Goal: Find specific page/section: Find specific page/section

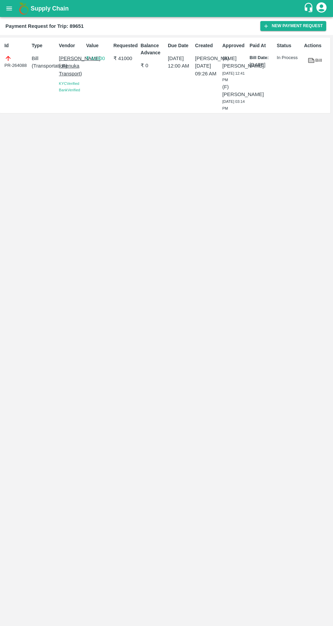
click at [9, 8] on icon "open drawer" at bounding box center [9, 8] width 6 height 4
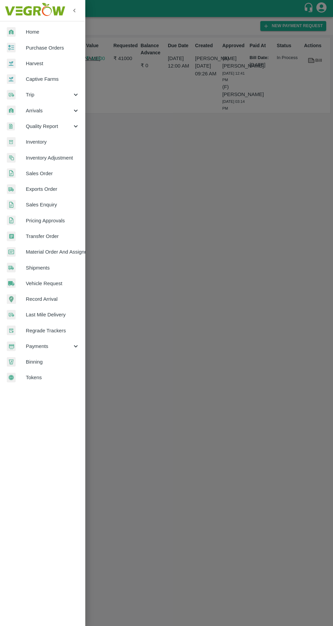
click at [40, 95] on span "Trip" at bounding box center [49, 94] width 46 height 7
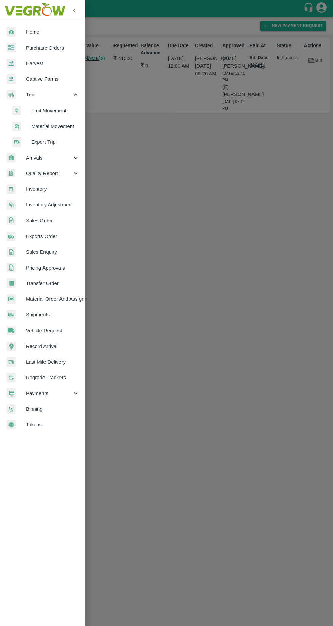
click at [37, 112] on span "Fruit Movement" at bounding box center [55, 110] width 48 height 7
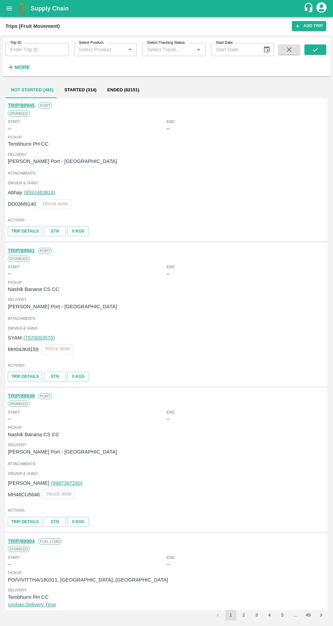
click at [22, 66] on strong "More" at bounding box center [22, 67] width 15 height 5
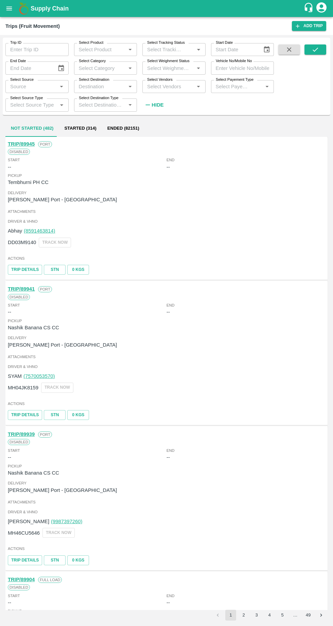
click at [9, 8] on icon "open drawer" at bounding box center [9, 8] width 6 height 4
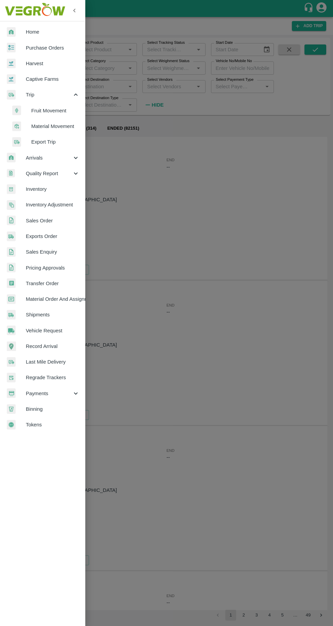
click at [41, 129] on span "Material Movement" at bounding box center [55, 126] width 48 height 7
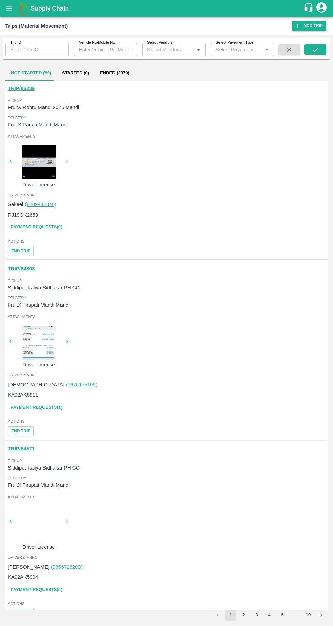
click at [166, 49] on input "Select Vendors" at bounding box center [168, 49] width 48 height 9
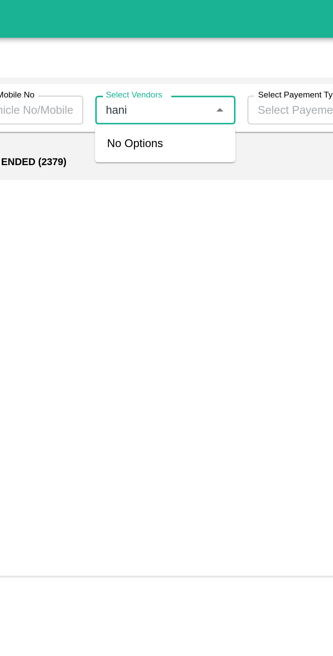
type input "hanif"
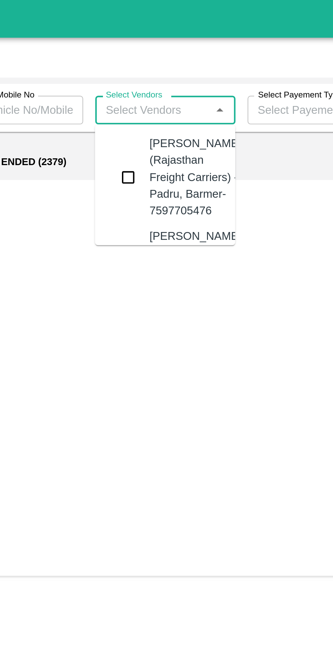
click at [153, 85] on input "checkbox" at bounding box center [157, 80] width 14 height 14
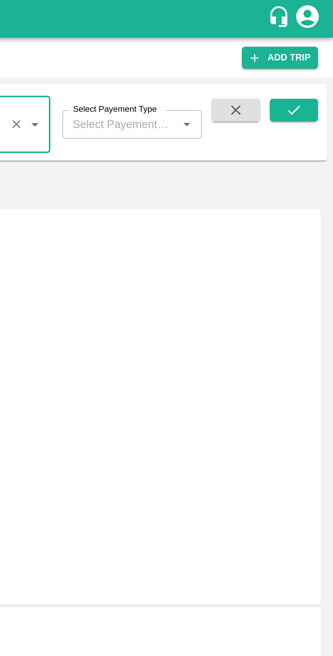
click at [312, 49] on icon "submit" at bounding box center [314, 49] width 7 height 7
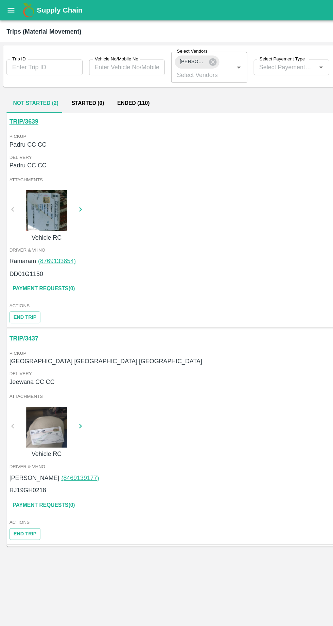
click at [105, 88] on button "Ended (110)" at bounding box center [111, 86] width 38 height 16
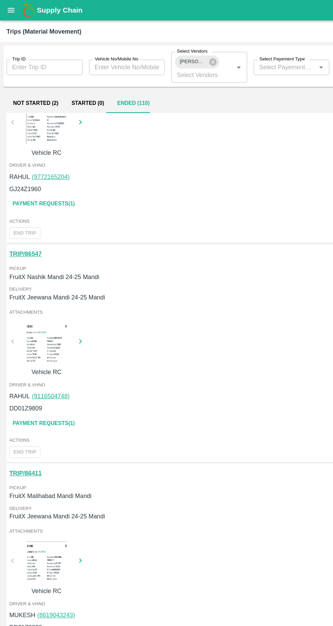
scroll to position [991, 0]
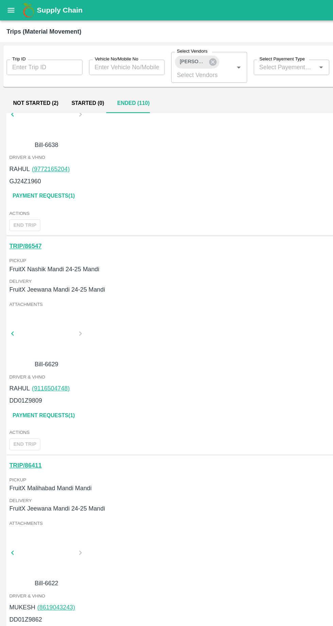
click at [48, 347] on link "Payment Requests( 1 )" at bounding box center [36, 346] width 57 height 12
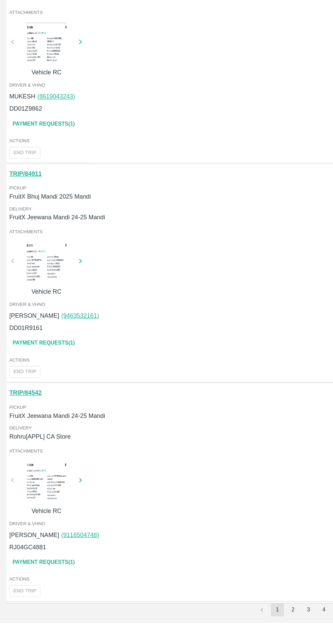
scroll to position [0, 0]
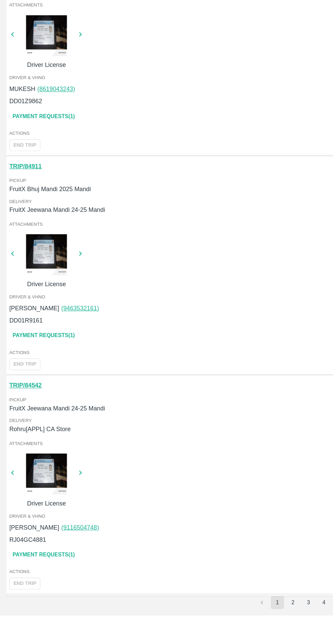
click at [243, 615] on button "2" at bounding box center [243, 615] width 11 height 11
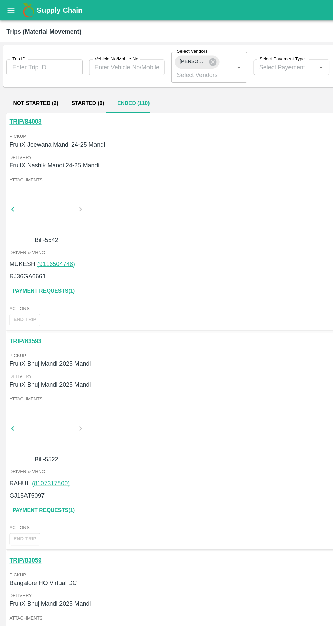
click at [33, 244] on link "Payment Requests( 1 )" at bounding box center [36, 242] width 57 height 12
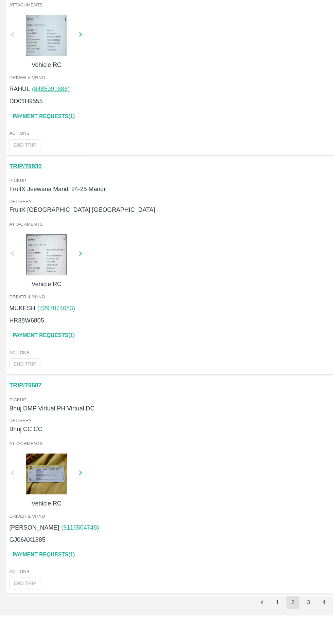
click at [256, 615] on button "3" at bounding box center [256, 615] width 11 height 11
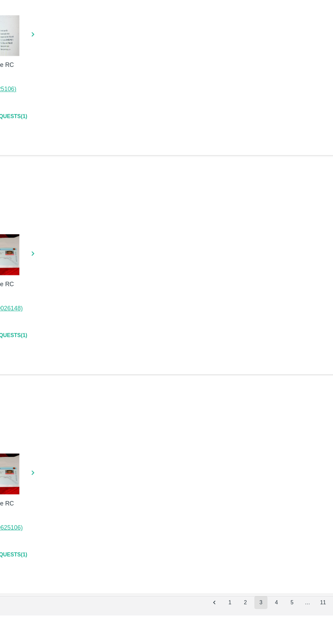
click at [269, 615] on button "4" at bounding box center [269, 615] width 11 height 11
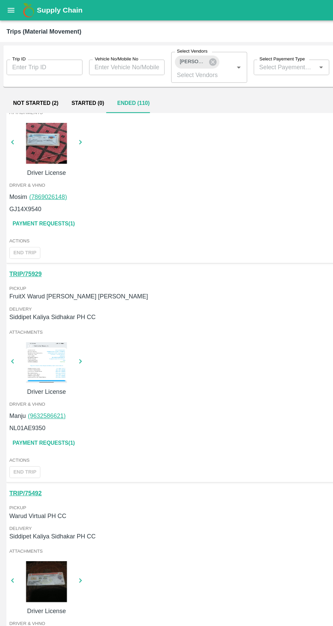
scroll to position [603, 0]
click at [45, 306] on div at bounding box center [38, 301] width 51 height 34
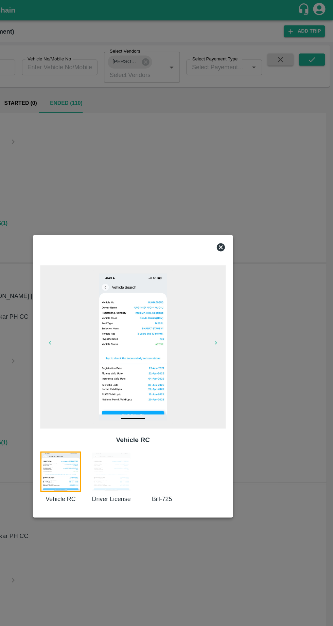
click at [189, 401] on div at bounding box center [195, 398] width 42 height 44
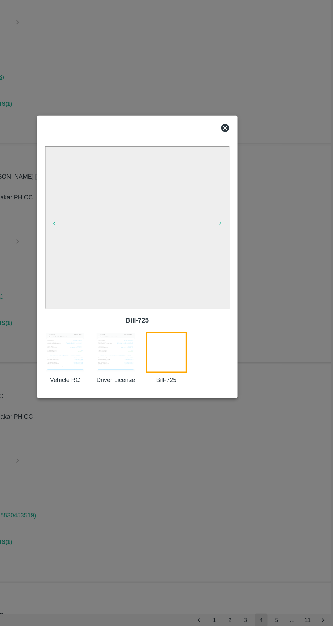
scroll to position [0, 0]
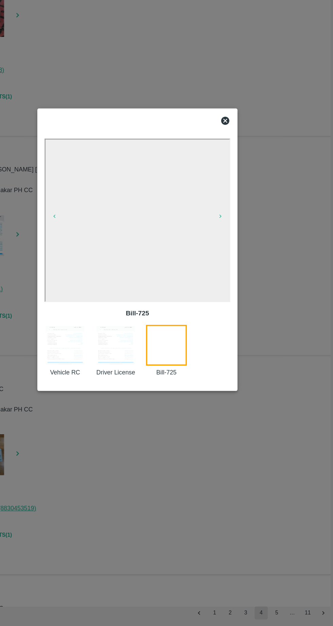
click at [239, 207] on icon at bounding box center [239, 205] width 7 height 7
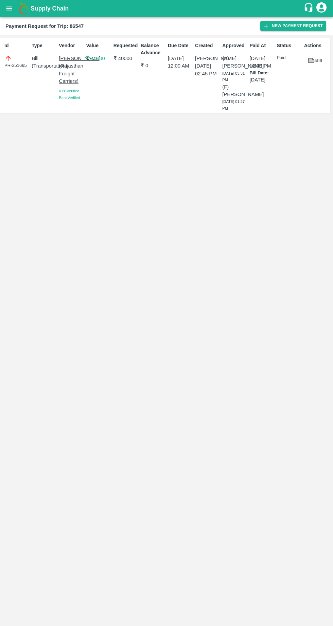
click at [310, 61] on icon at bounding box center [311, 61] width 5 height 4
click at [311, 60] on icon at bounding box center [311, 61] width 5 height 4
